Goal: Transaction & Acquisition: Purchase product/service

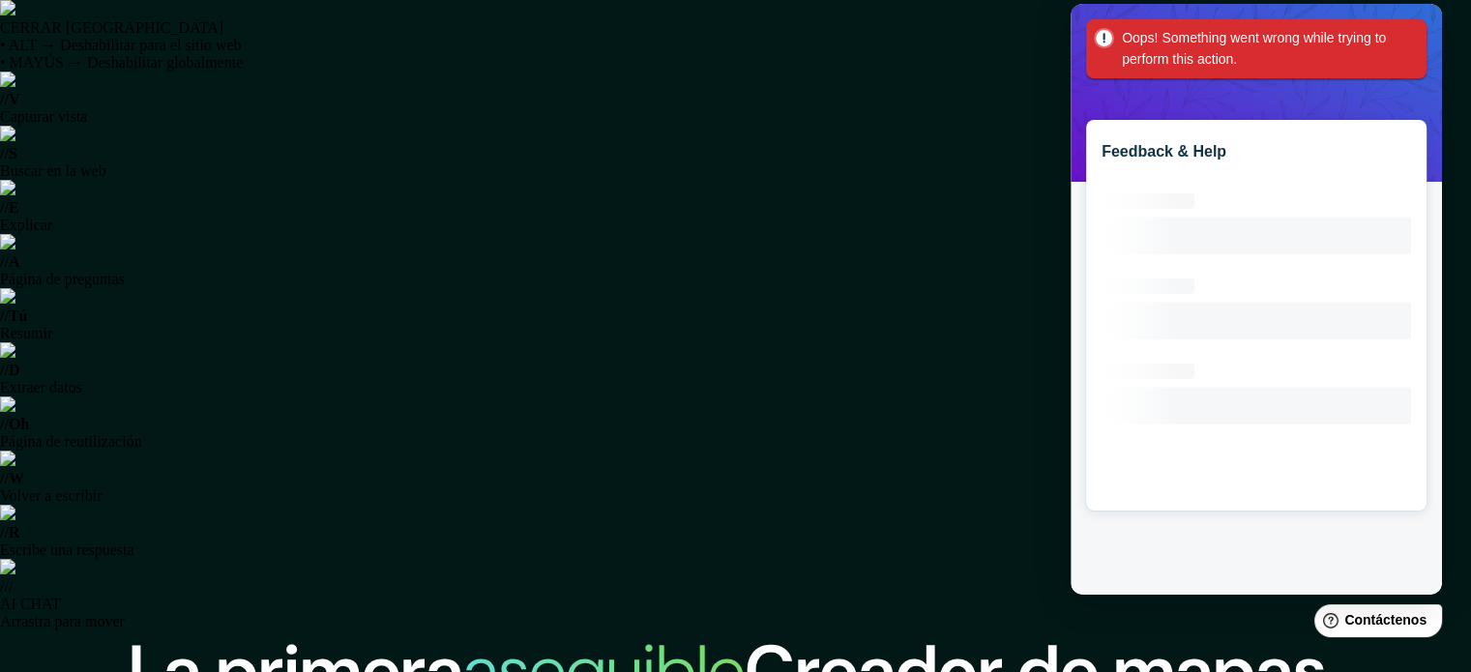
scroll to position [363, 0]
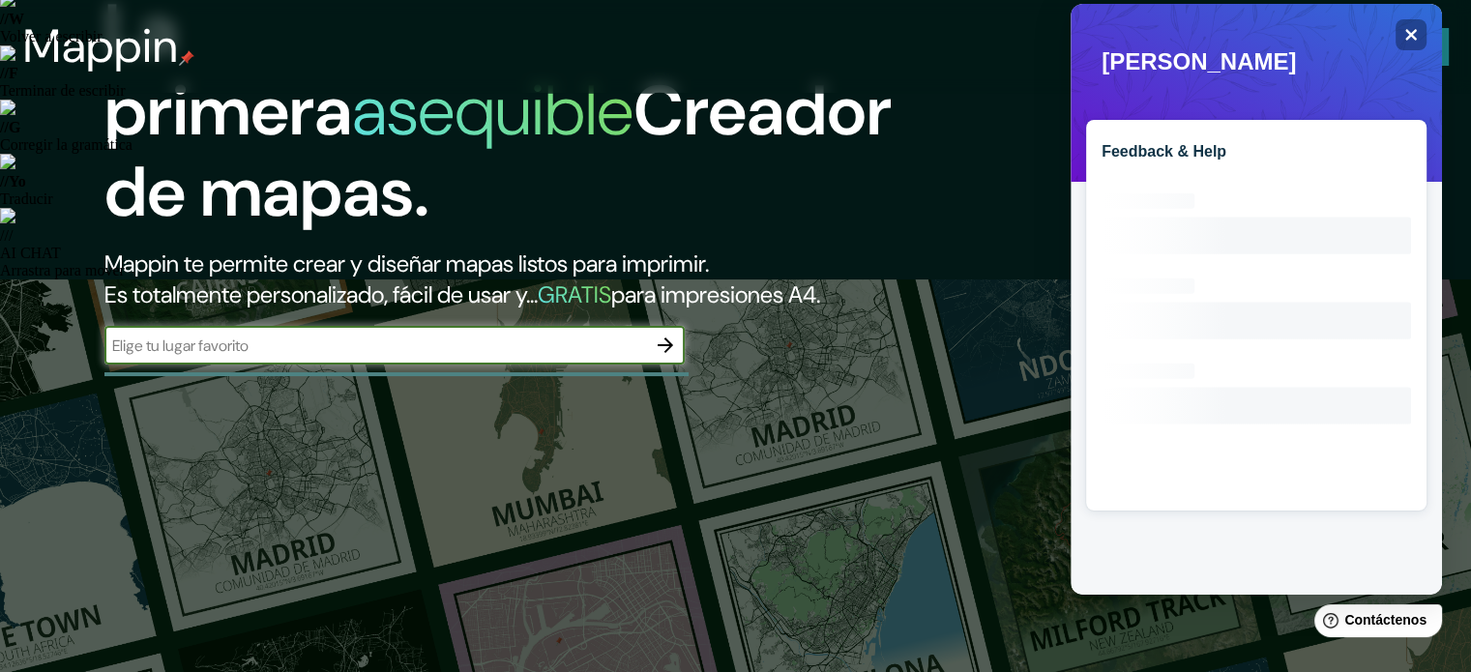
scroll to position [126, 0]
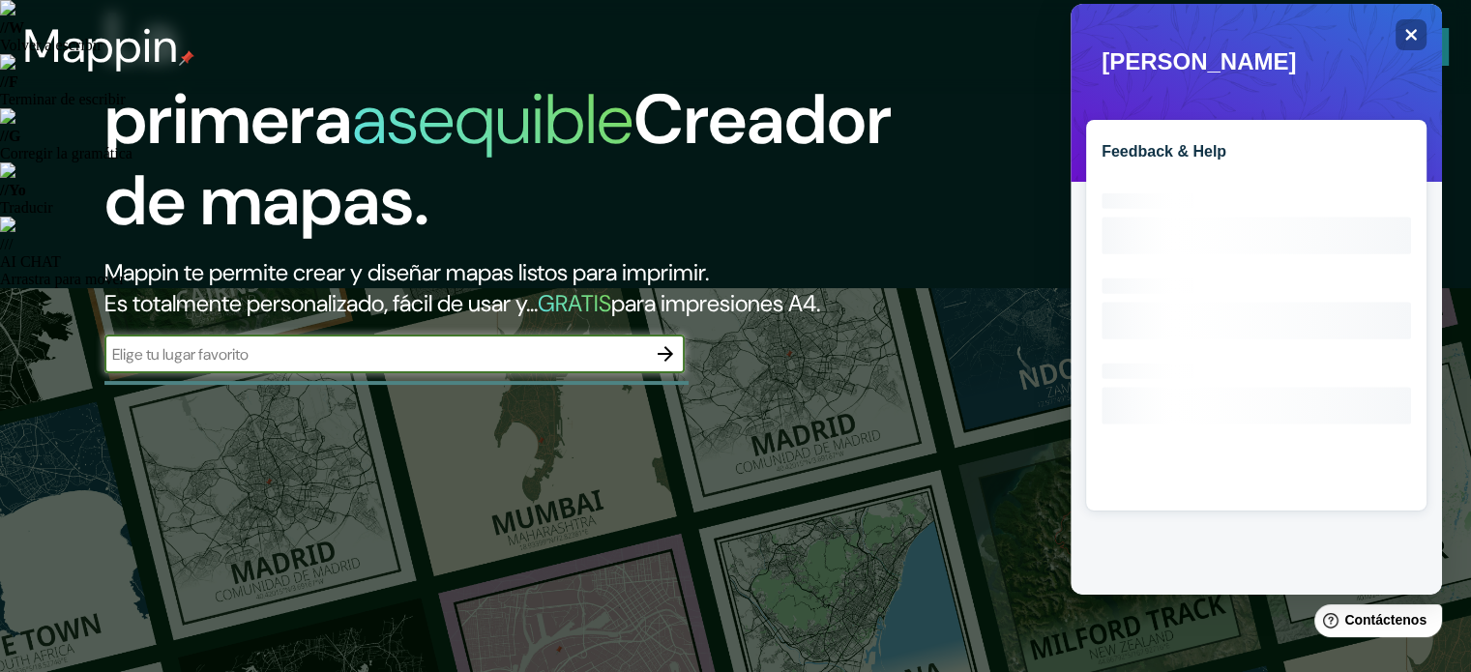
click at [511, 366] on input "text" at bounding box center [375, 354] width 542 height 22
type input "peru lima"
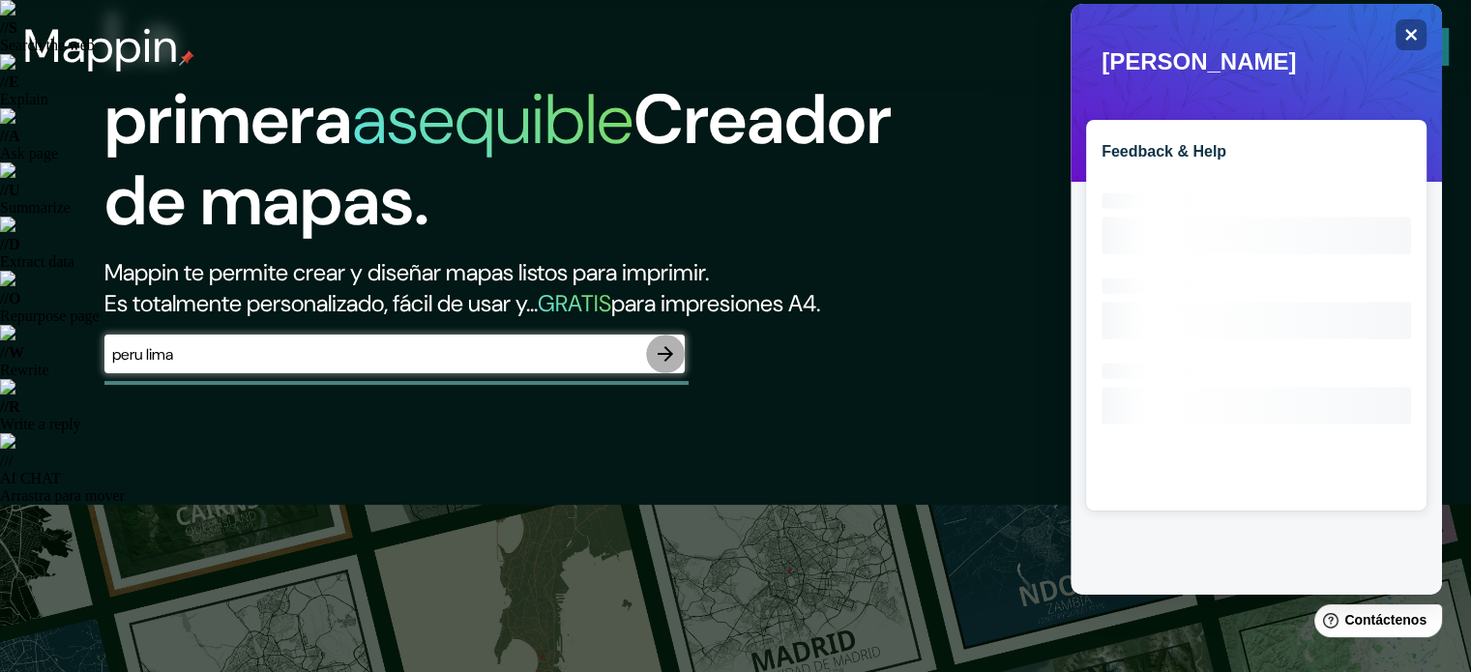
click at [664, 366] on icon "button" at bounding box center [665, 353] width 23 height 23
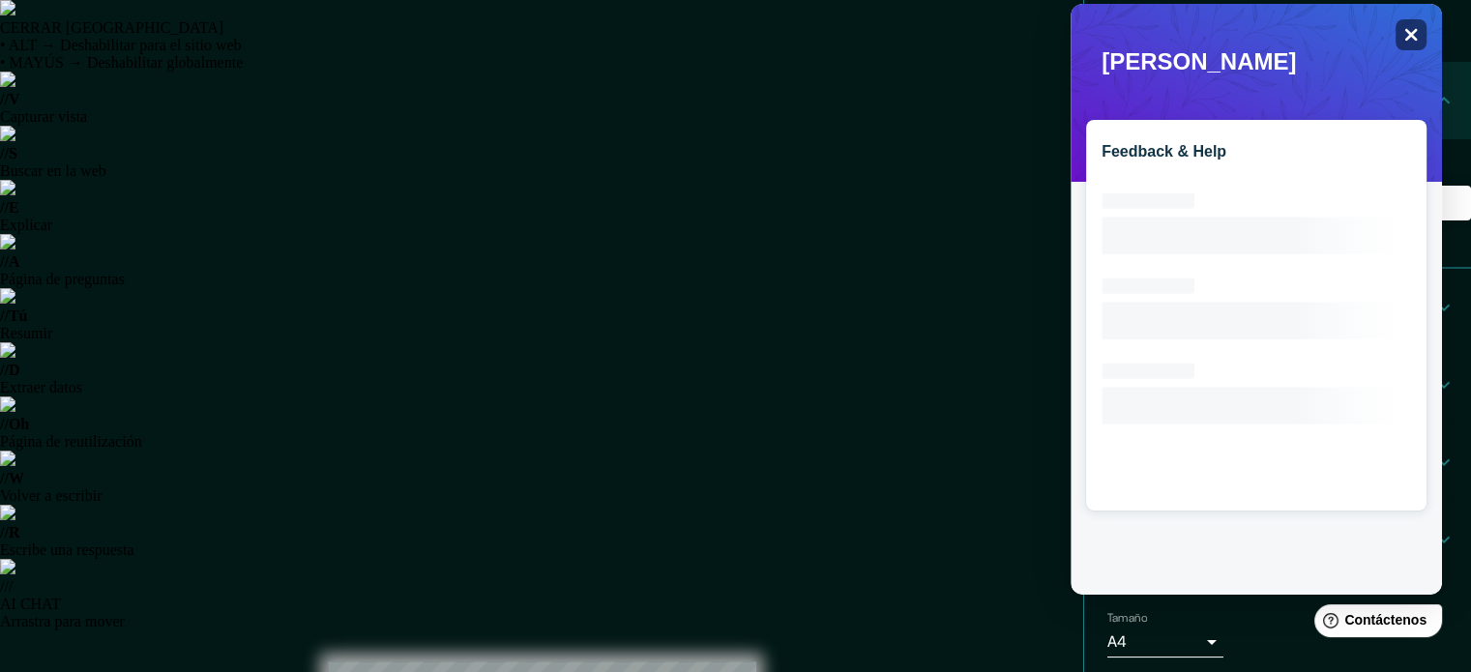
click at [1400, 36] on div "Close" at bounding box center [1411, 34] width 31 height 31
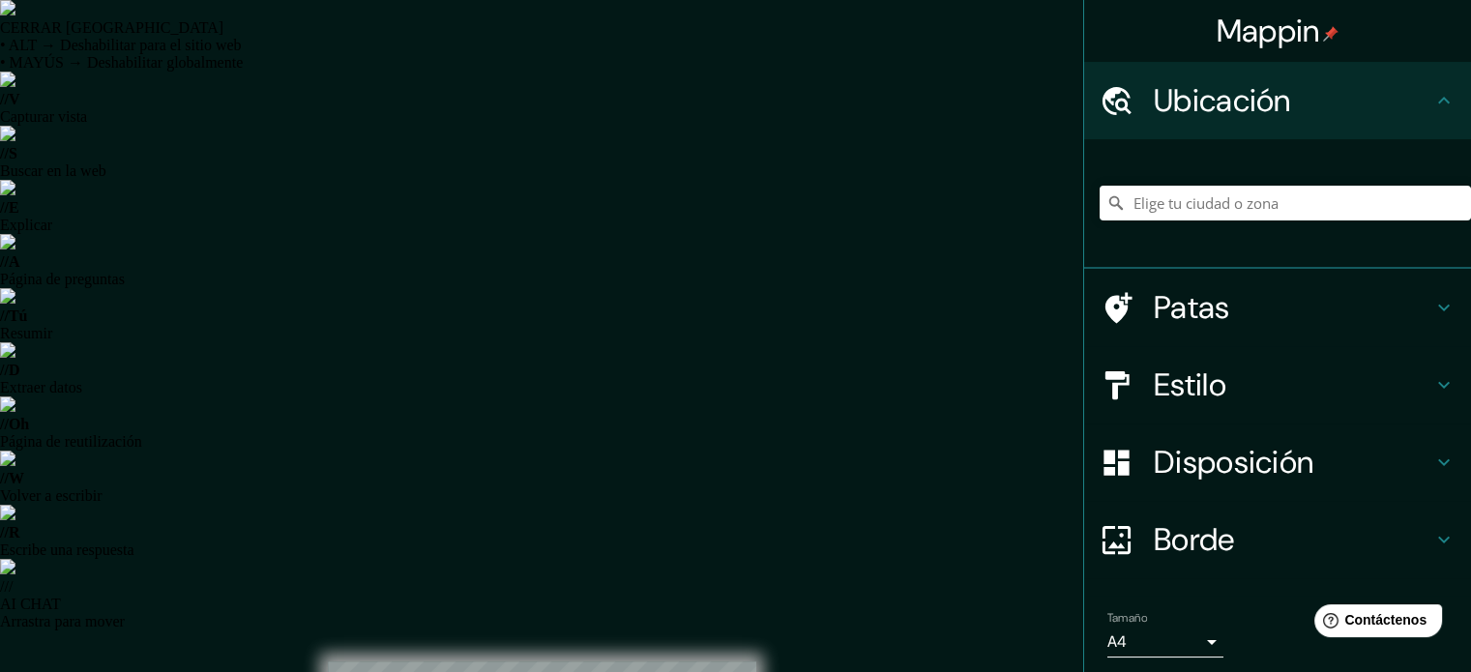
click at [1199, 365] on font "Estilo" at bounding box center [1190, 385] width 73 height 41
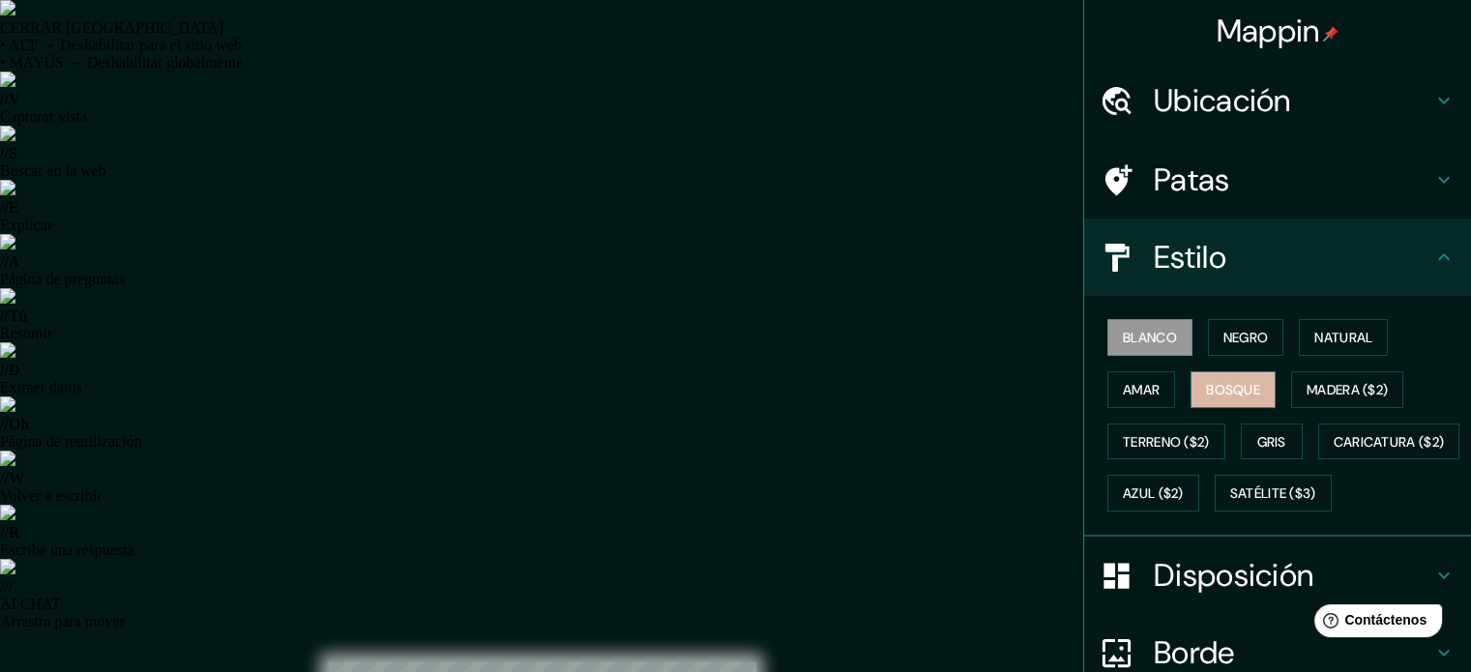
click at [1206, 386] on font "Bosque" at bounding box center [1233, 389] width 54 height 17
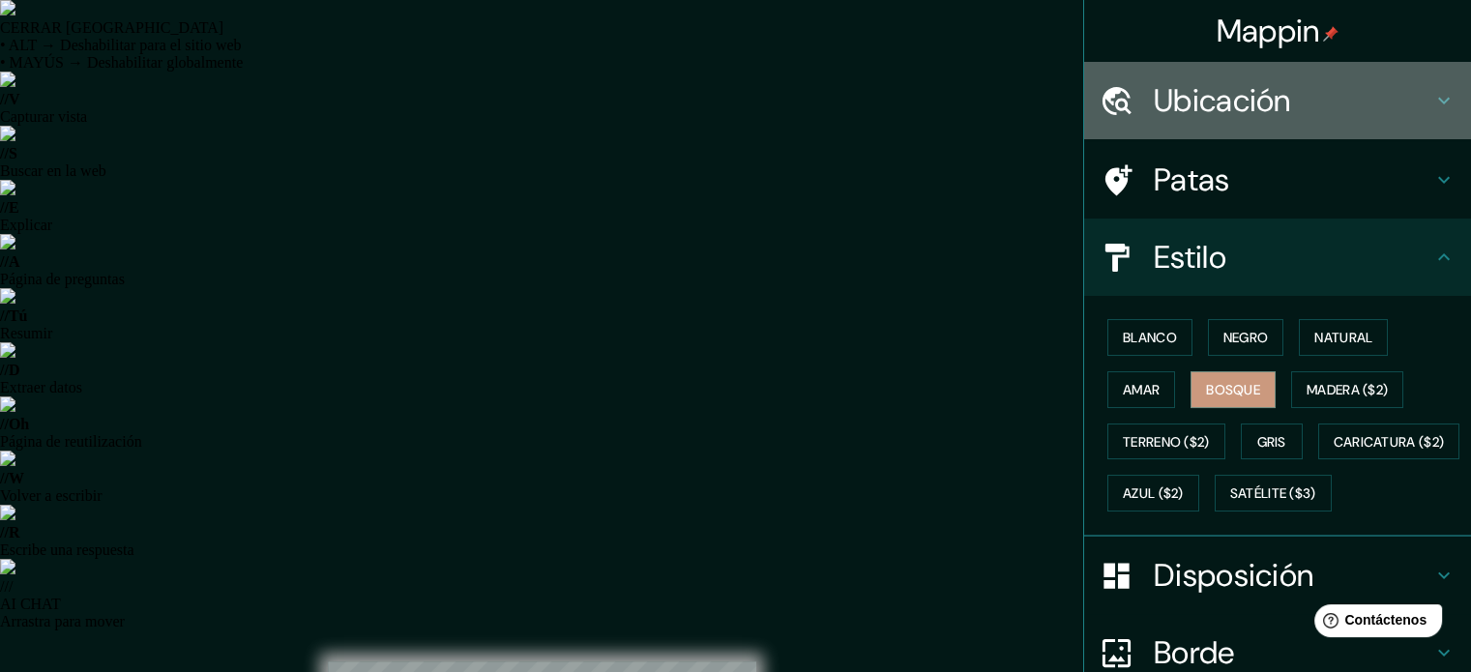
click at [1133, 94] on div at bounding box center [1127, 101] width 54 height 34
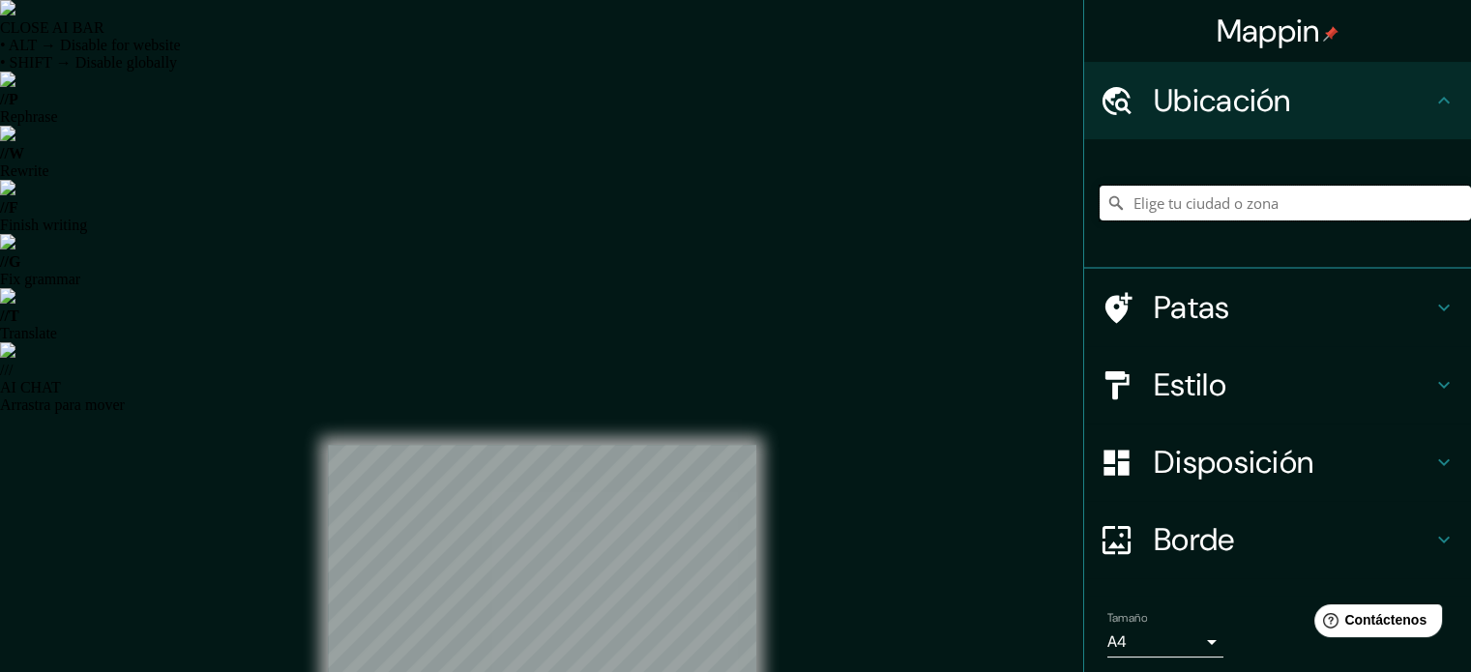
click at [1194, 212] on input "Elige tu ciudad o zona" at bounding box center [1285, 203] width 371 height 35
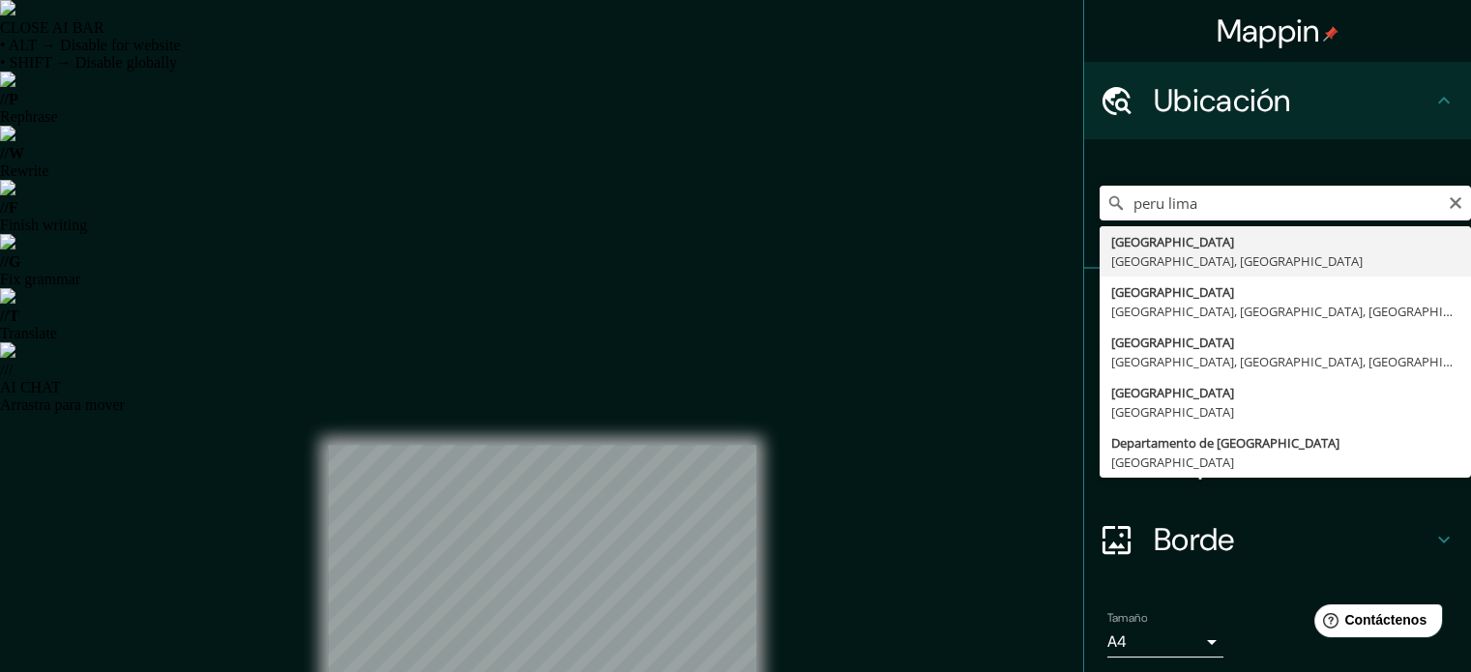
type input "Lima, Provincia de Lima, Perú"
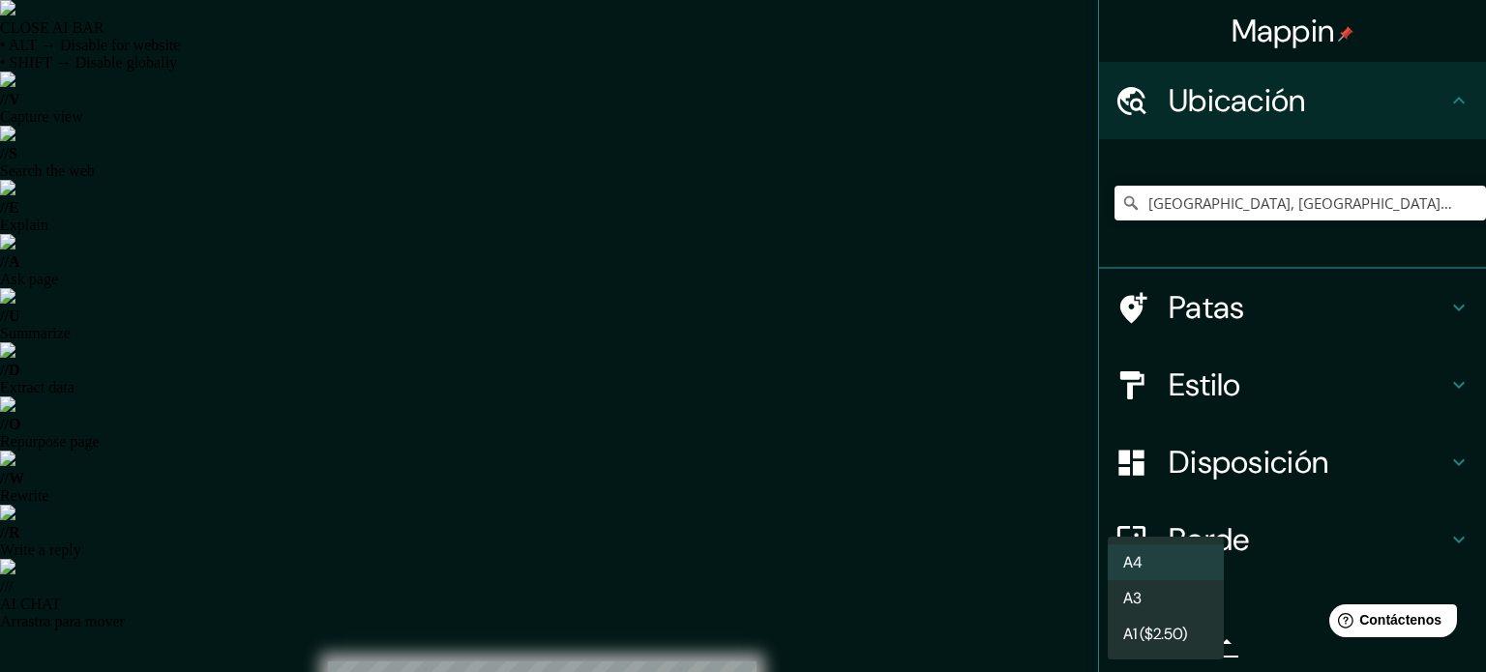
click at [1139, 605] on font "A3" at bounding box center [1132, 598] width 18 height 20
type input "a4"
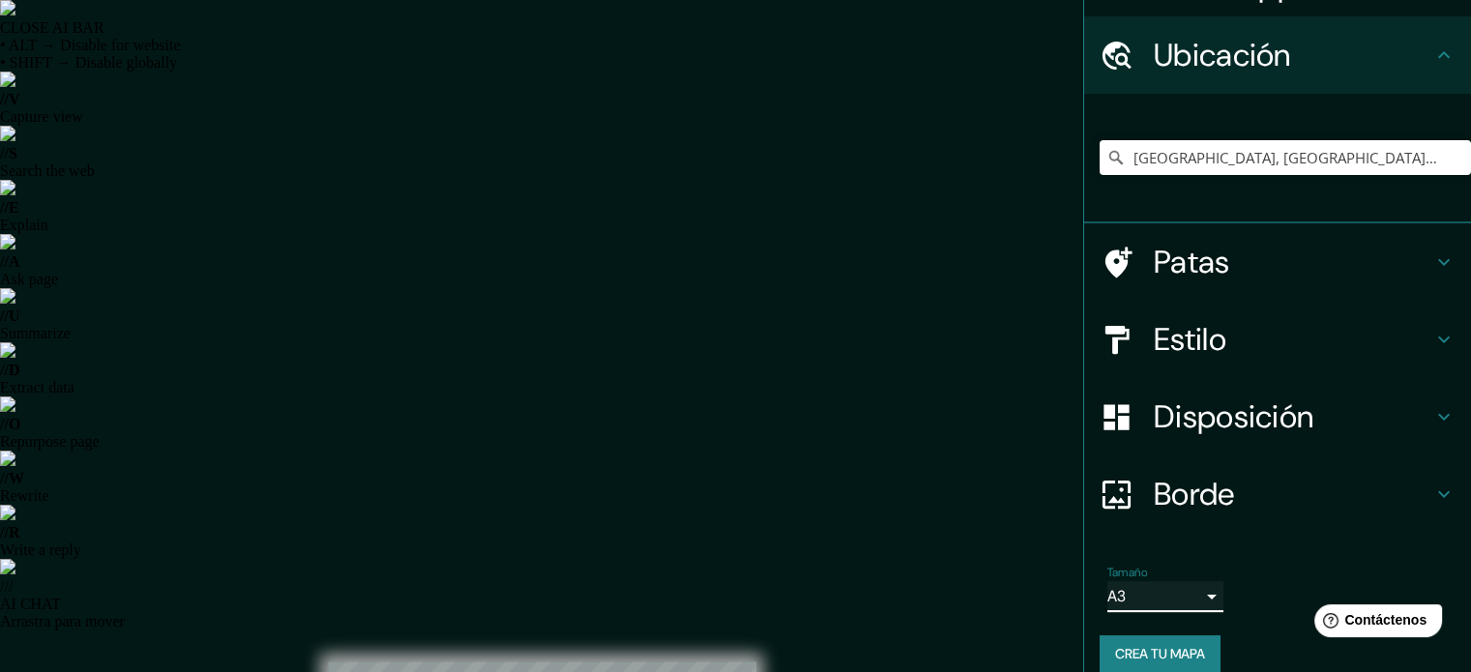
scroll to position [67, 0]
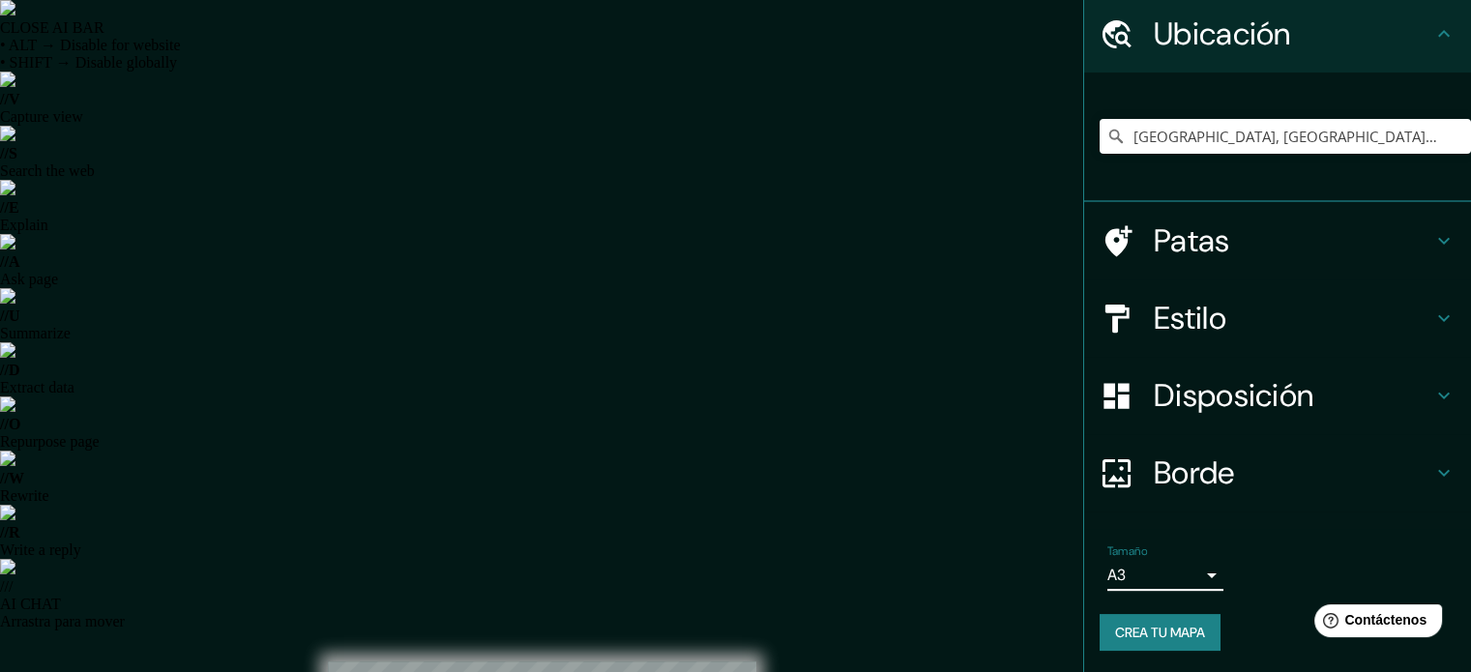
click at [1128, 635] on font "Crea tu mapa" at bounding box center [1160, 632] width 90 height 17
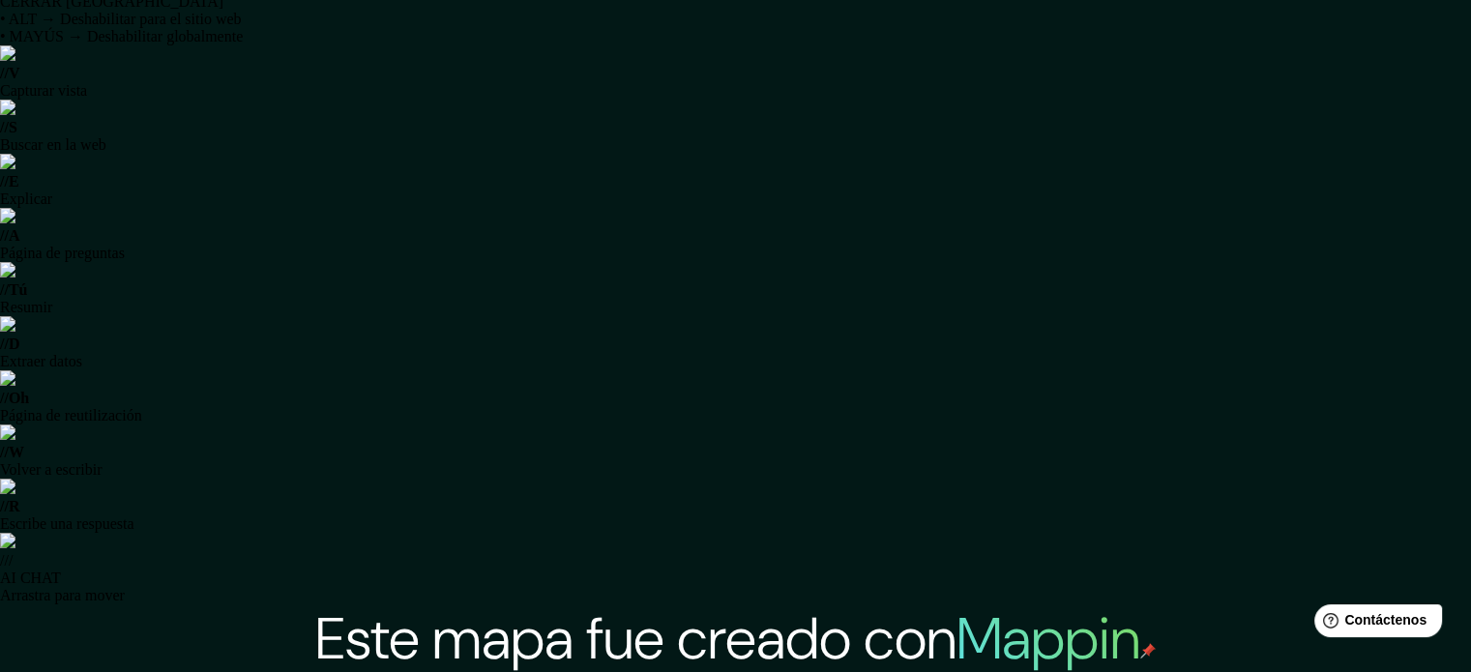
scroll to position [29, 0]
